Goal: Transaction & Acquisition: Purchase product/service

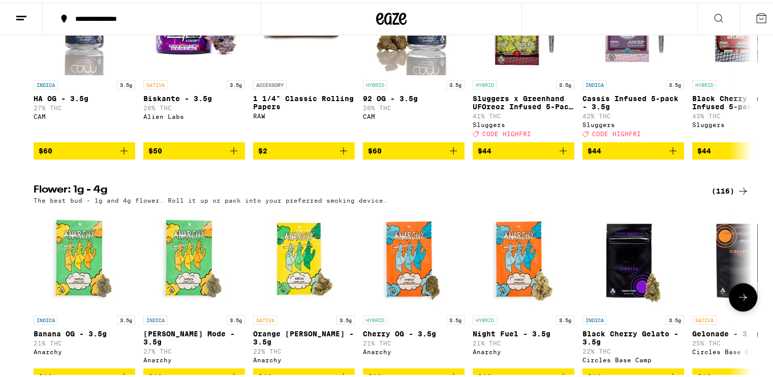
scroll to position [1334, 0]
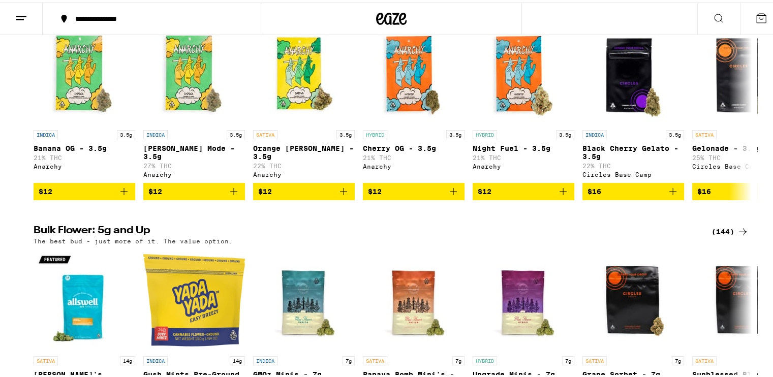
click at [724, 9] on div "(116)" at bounding box center [730, 3] width 38 height 12
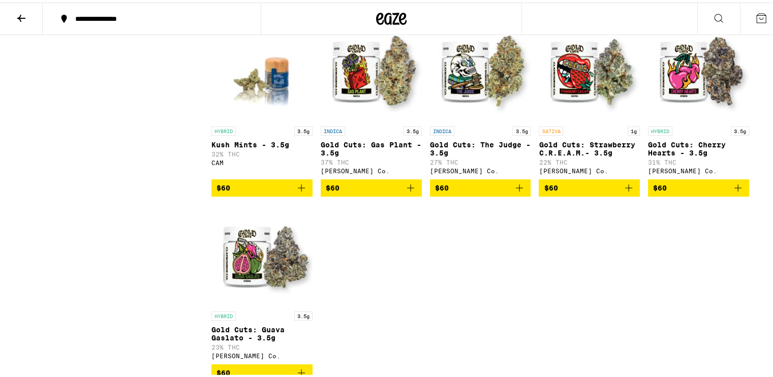
scroll to position [4146, 0]
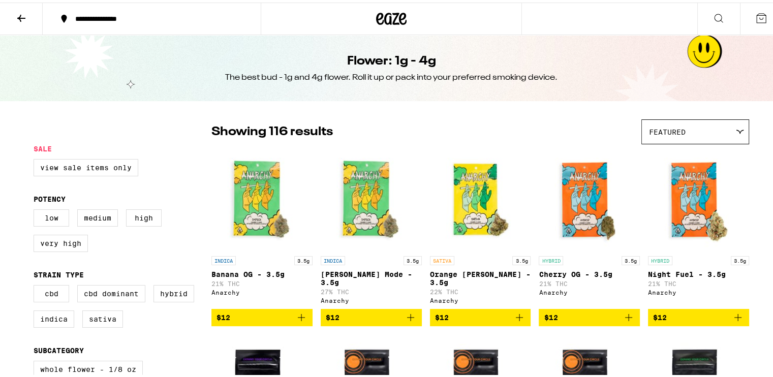
click at [20, 15] on icon at bounding box center [21, 15] width 8 height 7
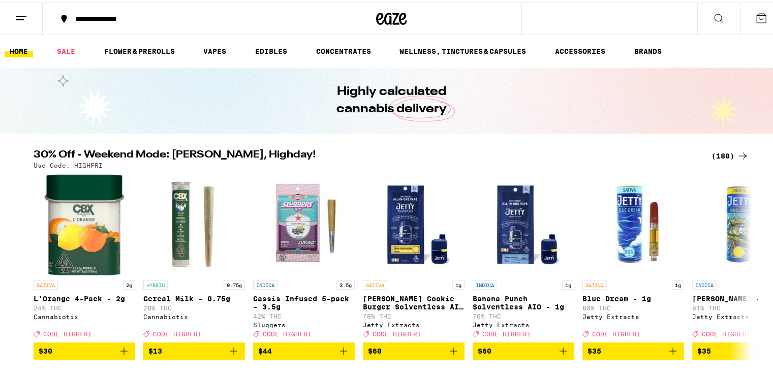
click at [716, 154] on div "(180)" at bounding box center [730, 153] width 38 height 12
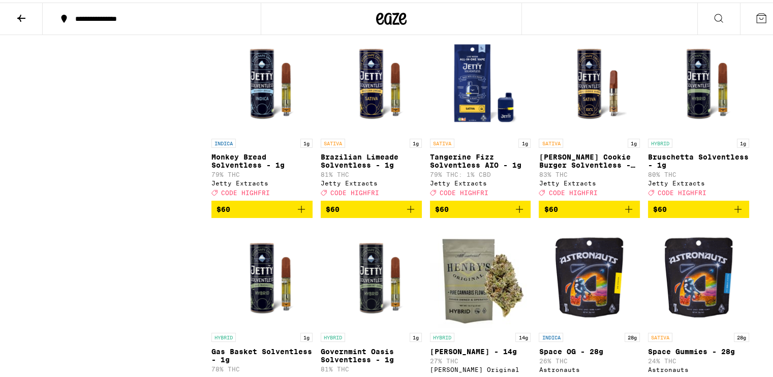
scroll to position [6632, 0]
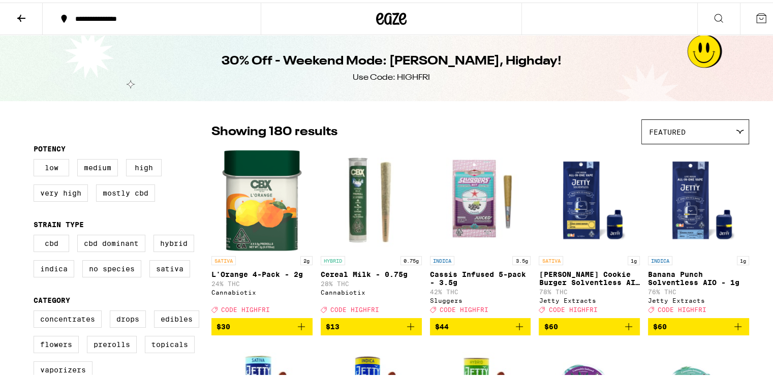
click at [18, 12] on icon at bounding box center [21, 16] width 12 height 12
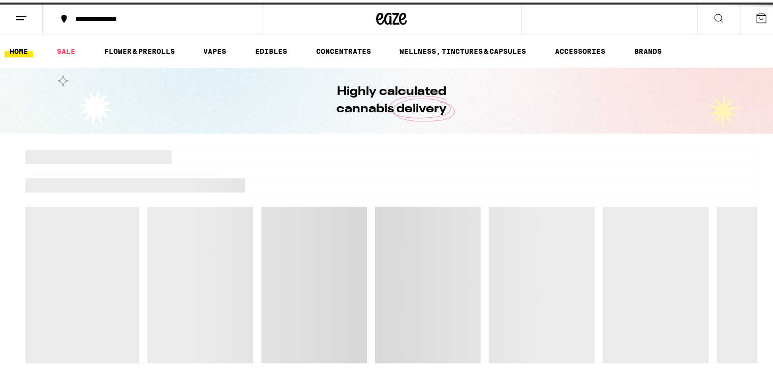
scroll to position [4, 0]
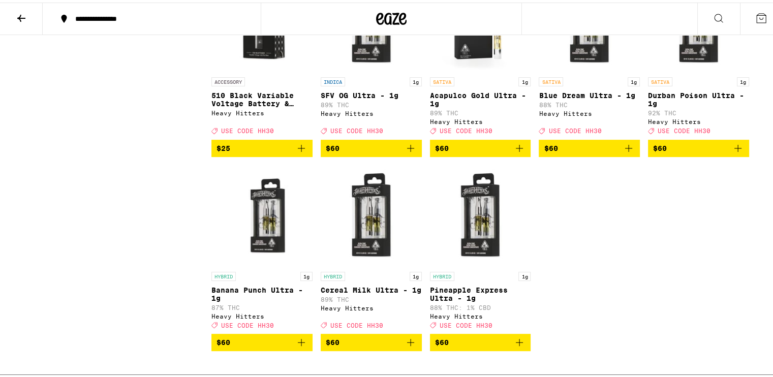
scroll to position [233, 0]
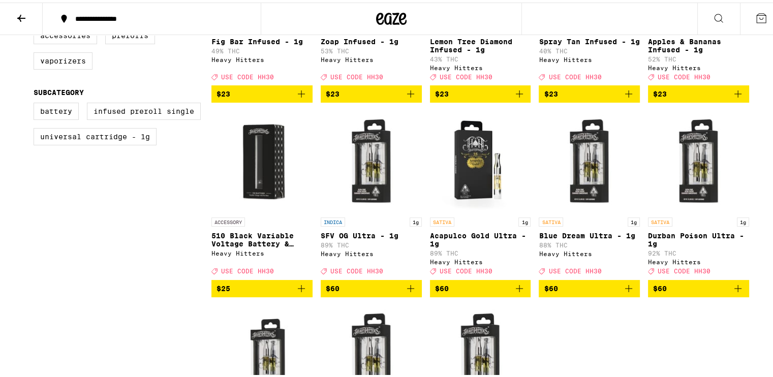
click at [21, 13] on icon at bounding box center [21, 16] width 12 height 12
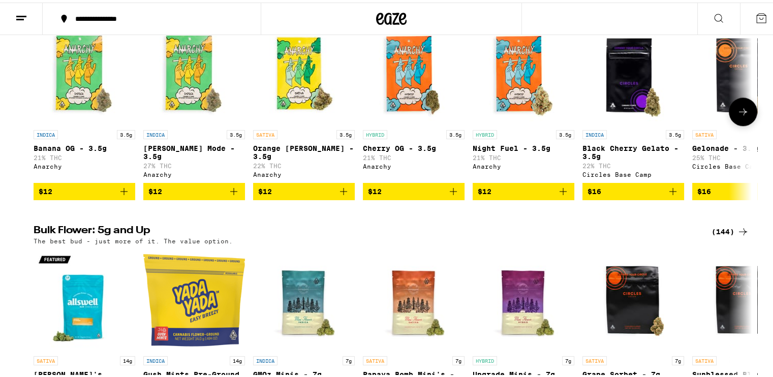
scroll to position [1461, 0]
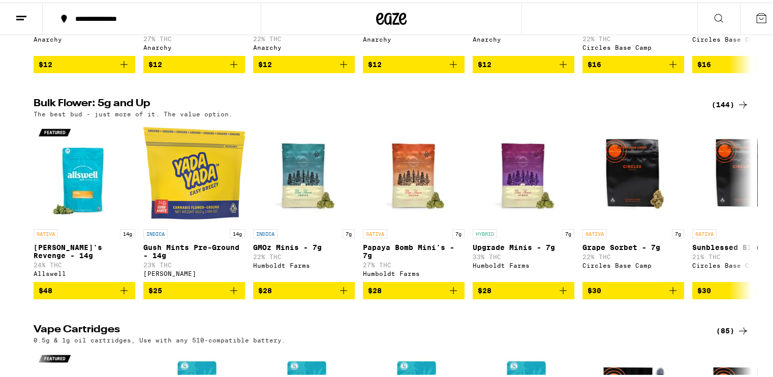
click at [720, 108] on div "(144)" at bounding box center [730, 102] width 38 height 12
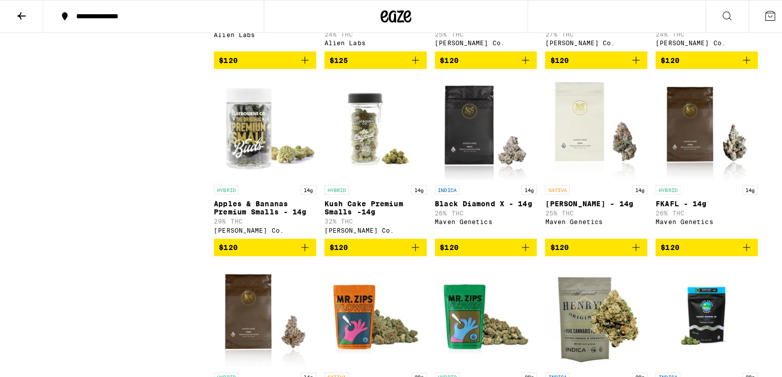
scroll to position [4297, 0]
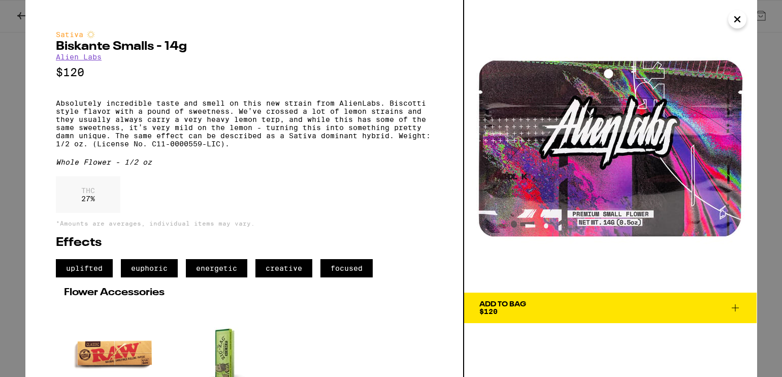
click at [740, 17] on icon "Close" at bounding box center [737, 19] width 5 height 5
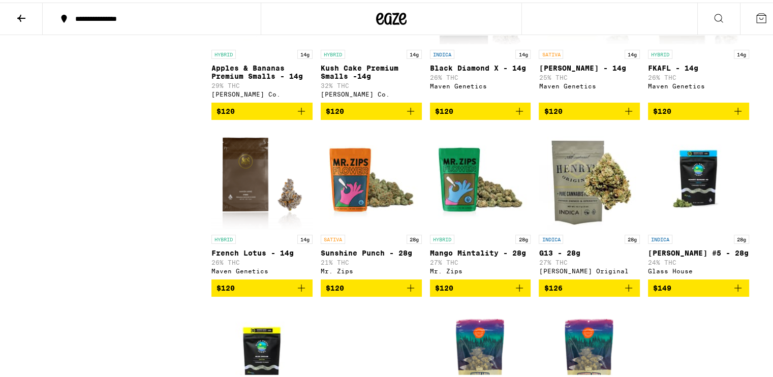
scroll to position [4424, 0]
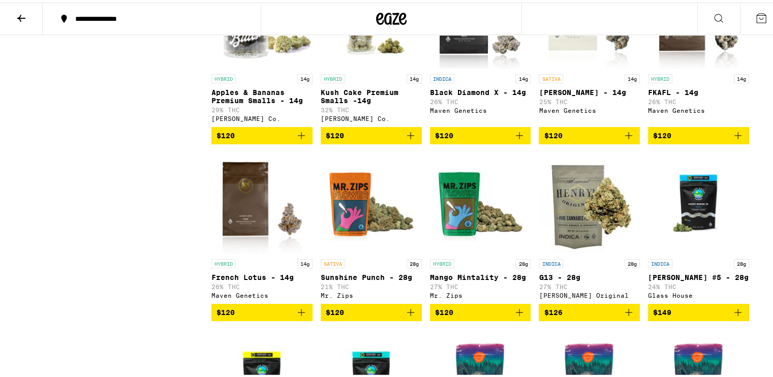
click at [671, 67] on img "Open page for FKAFL - 14g from Maven Genetics" at bounding box center [698, 16] width 101 height 102
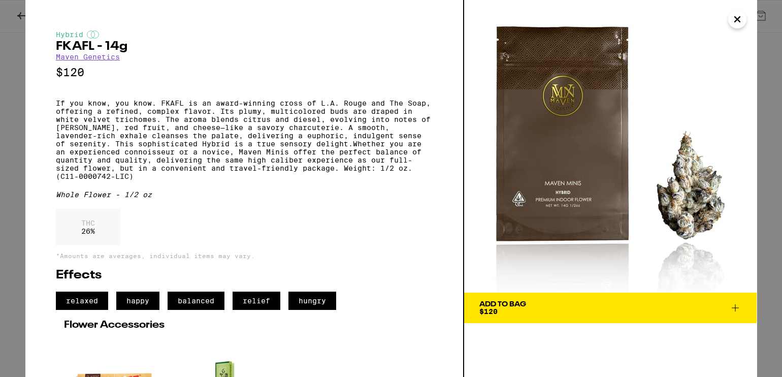
click at [732, 21] on icon "Close" at bounding box center [738, 19] width 12 height 15
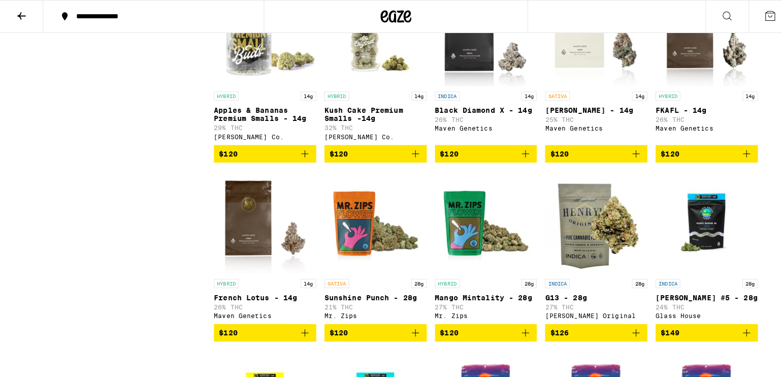
scroll to position [4233, 0]
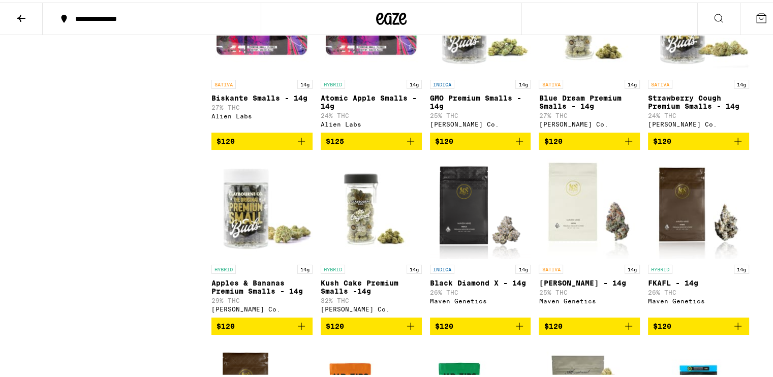
click at [354, 72] on img "Open page for Atomic Apple Smalls - 14g from Alien Labs" at bounding box center [371, 22] width 101 height 102
